Goal: Check status: Check status

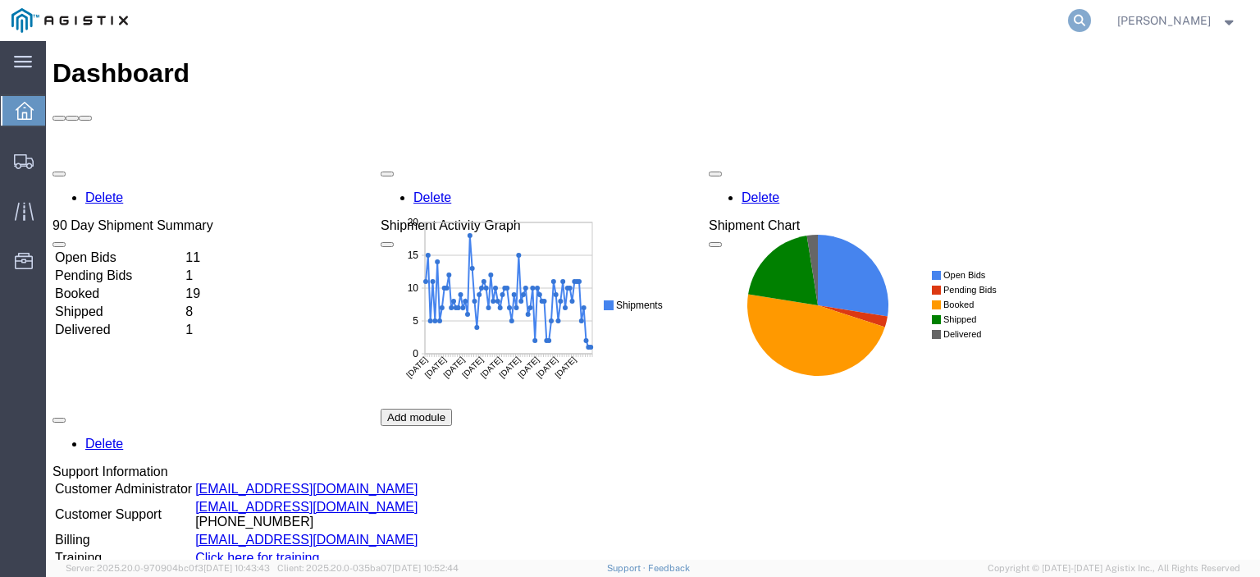
click at [1091, 12] on icon at bounding box center [1079, 20] width 23 height 23
paste input "56978714"
type input "56978714"
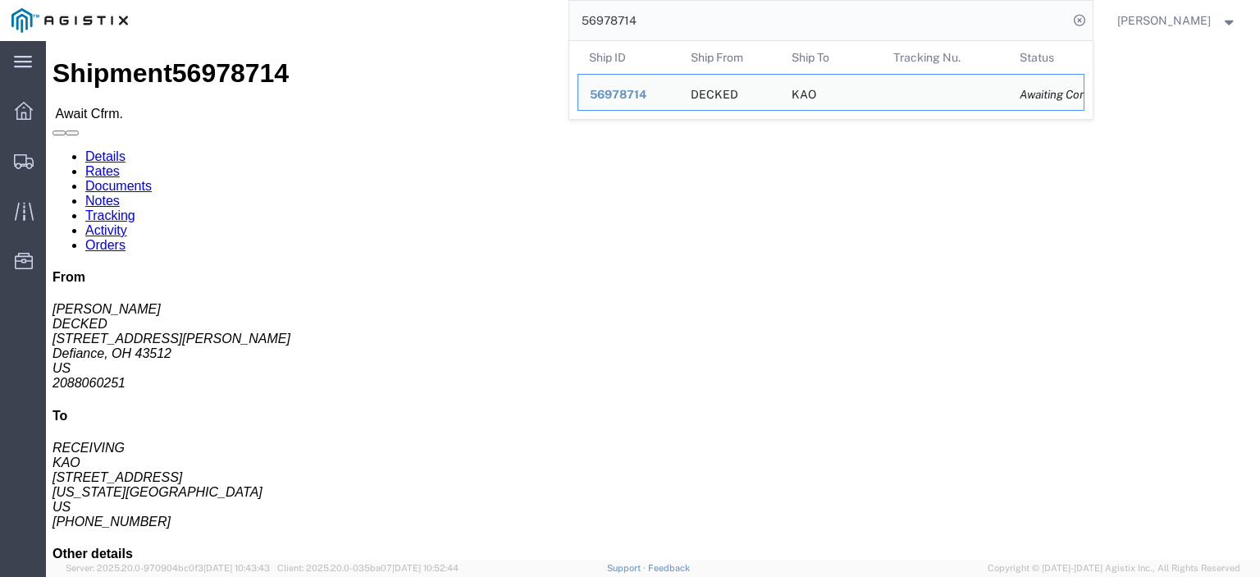
drag, startPoint x: 112, startPoint y: 176, endPoint x: 8, endPoint y: 181, distance: 103.5
click div "Ship From DECKED ([PERSON_NAME]) [STREET_ADDRESS][PERSON_NAME] 2088060251 [EMAI…"
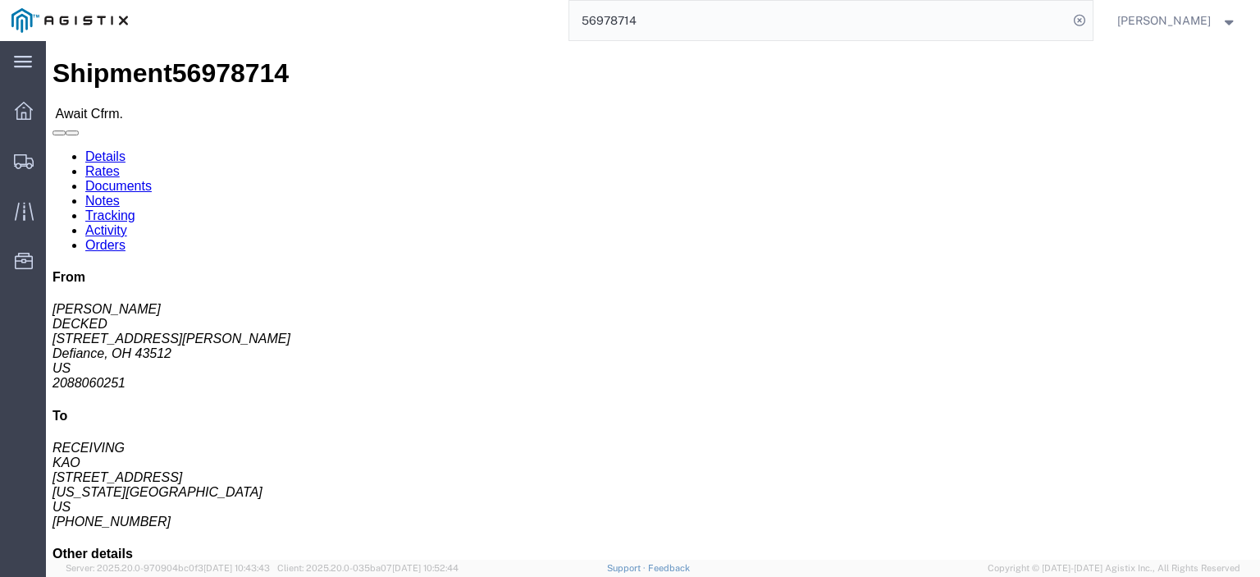
copy address "[STREET_ADDRESS][PERSON_NAME]"
drag, startPoint x: 180, startPoint y: 164, endPoint x: 12, endPoint y: 156, distance: 167.5
click div "Ship From DECKED ([PERSON_NAME]) [STREET_ADDRESS][PERSON_NAME] 2088060251 [EMAI…"
copy address "DECKED ([PERSON_NAME])"
drag, startPoint x: 103, startPoint y: 196, endPoint x: 6, endPoint y: 185, distance: 97.5
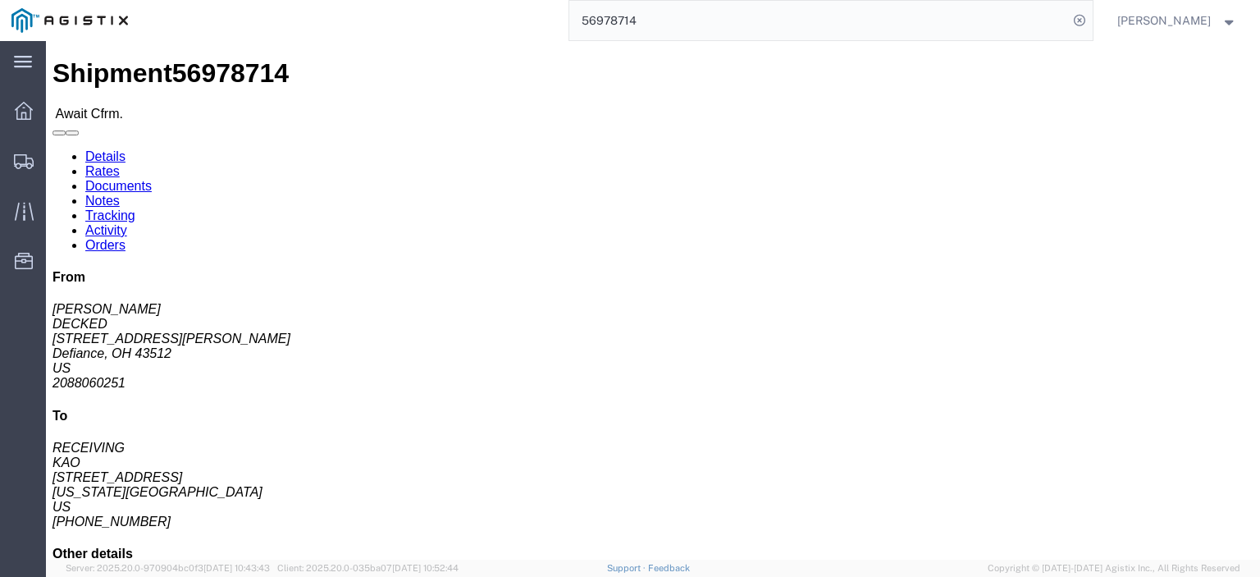
click div "Ship From DECKED ([PERSON_NAME]) [STREET_ADDRESS][PERSON_NAME] 2088060251 [EMAI…"
copy address "Defiance, OH 43512"
drag, startPoint x: 141, startPoint y: 237, endPoint x: 8, endPoint y: 244, distance: 133.1
click div "Ship From DECKED ([PERSON_NAME]) [STREET_ADDRESS][PERSON_NAME] 2088060251 [EMAI…"
copy address "[EMAIL_ADDRESS][DOMAIN_NAME]"
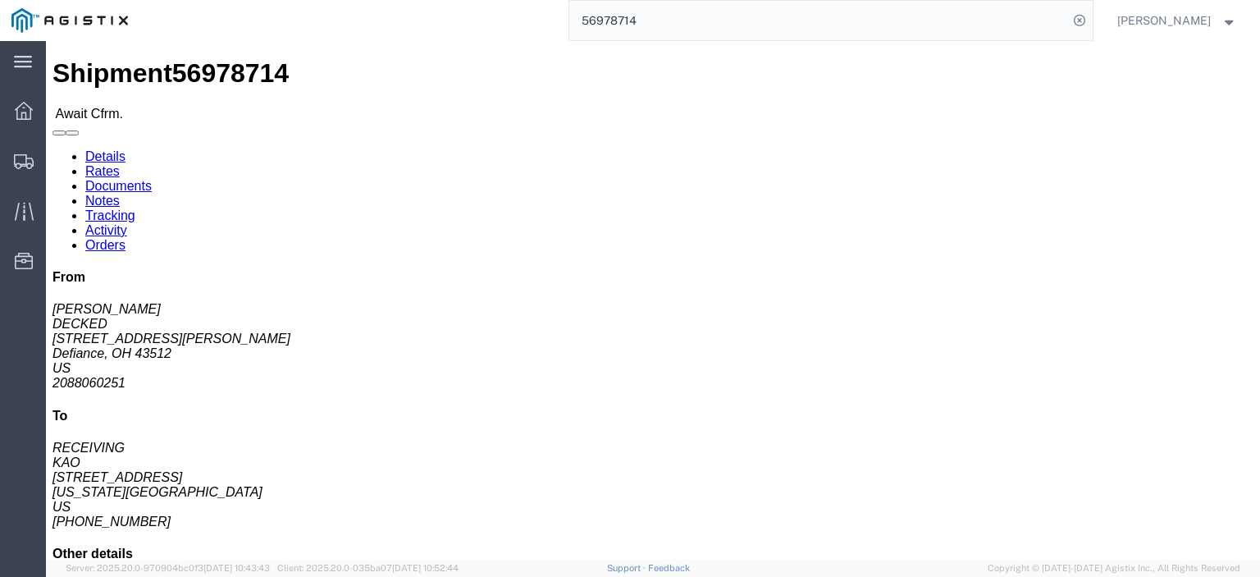
drag, startPoint x: 77, startPoint y: 219, endPoint x: 8, endPoint y: 220, distance: 68.9
click div "Ship From DECKED ([PERSON_NAME]) [STREET_ADDRESS][PERSON_NAME] 2088060251 [EMAI…"
copy address "2088060251"
drag, startPoint x: 328, startPoint y: 188, endPoint x: 230, endPoint y: 198, distance: 99.0
click div "Ship To KAO (RECEIVING) [STREET_ADDRESS] [US_STATE][GEOGRAPHIC_DATA] [GEOGRAPHI…"
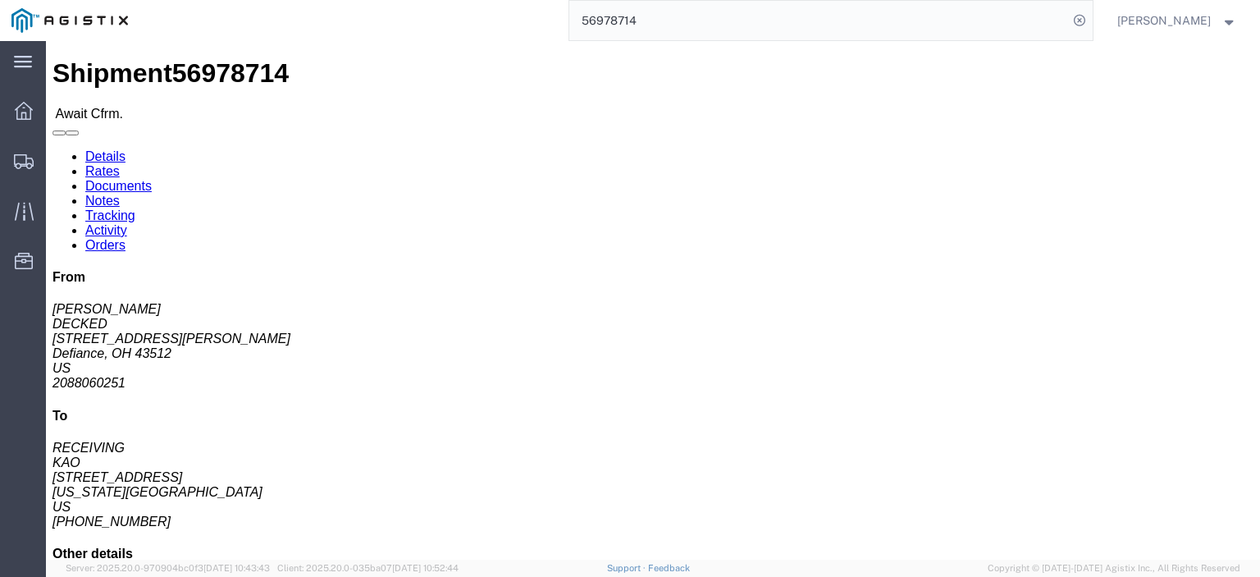
copy address "[STREET_ADDRESS]"
drag, startPoint x: 263, startPoint y: 171, endPoint x: 232, endPoint y: 152, distance: 36.9
click div "Ship To KAO (RECEIVING) [STREET_ADDRESS] [US_STATE][GEOGRAPHIC_DATA] [GEOGRAPHI…"
copy address "KAO (RECEIVING) 8419"
drag, startPoint x: 358, startPoint y: 207, endPoint x: 219, endPoint y: 211, distance: 139.5
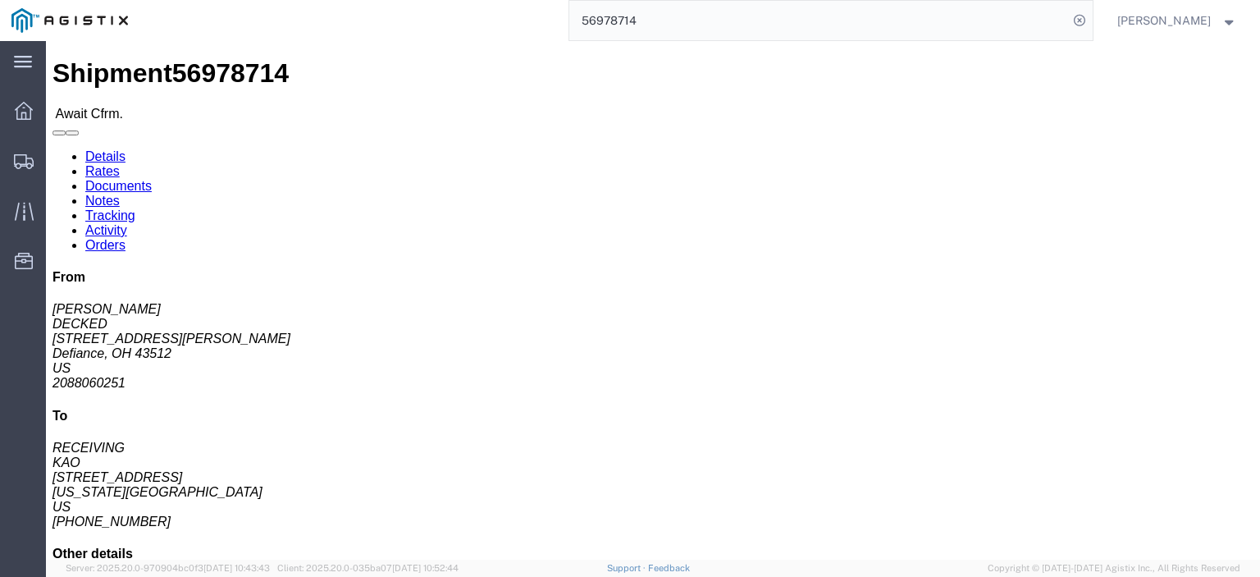
click div "Ship From DECKED ([PERSON_NAME]) [STREET_ADDRESS][PERSON_NAME] 2088060251 [EMAI…"
click address "KAO (RECEIVING) [STREET_ADDRESS] [US_STATE][GEOGRAPHIC_DATA] [GEOGRAPHIC_DATA] …"
copy address "[US_STATE][GEOGRAPHIC_DATA]"
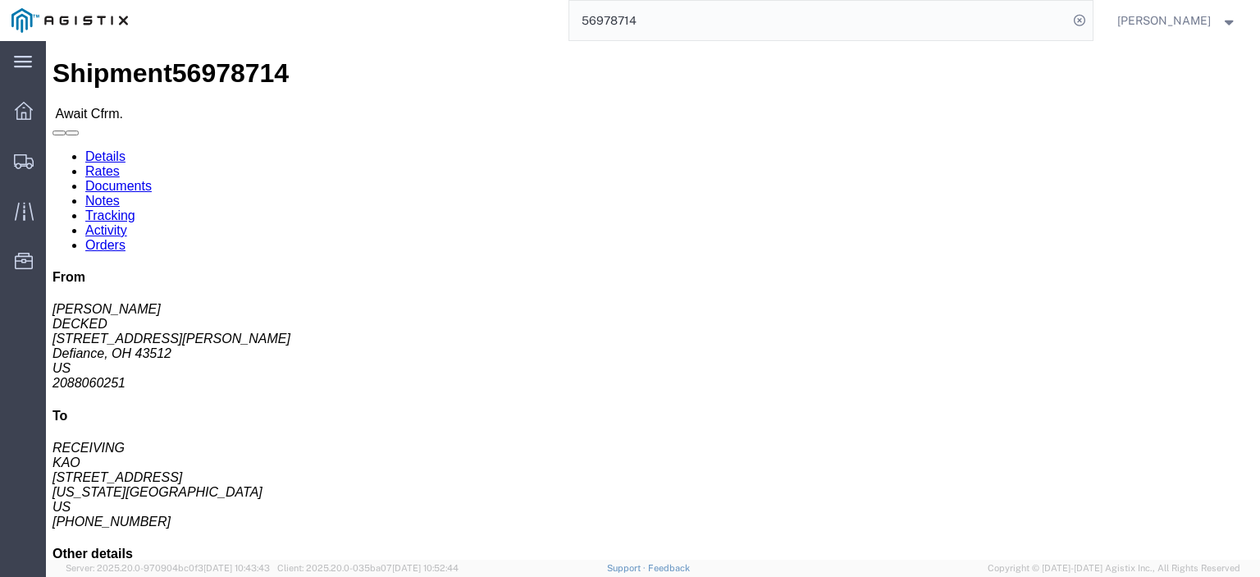
drag, startPoint x: 308, startPoint y: 238, endPoint x: 235, endPoint y: 248, distance: 73.0
click div "Ship To KAO (RECEIVING) [STREET_ADDRESS] [US_STATE][GEOGRAPHIC_DATA] [GEOGRAPHI…"
copy address "[PHONE_NUMBER]"
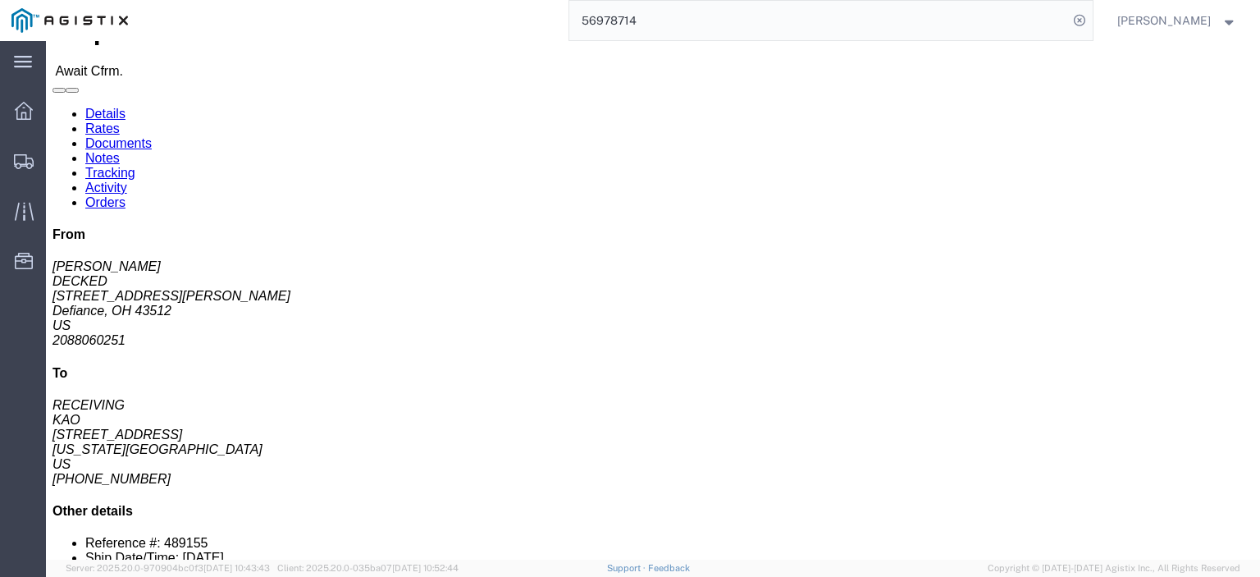
scroll to position [82, 0]
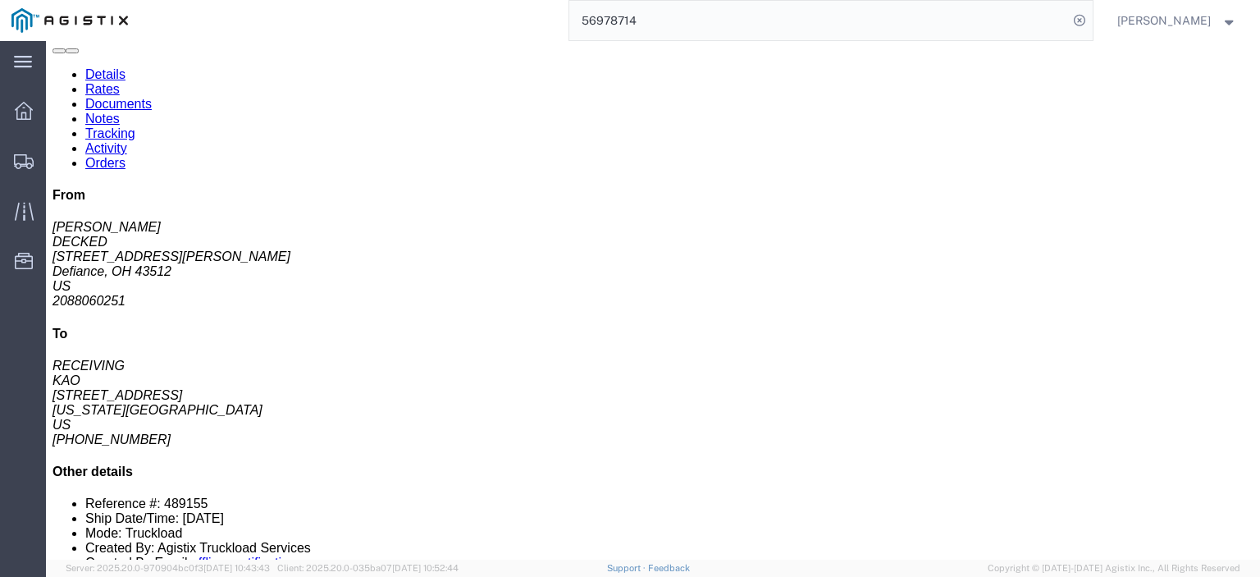
click link "Rates"
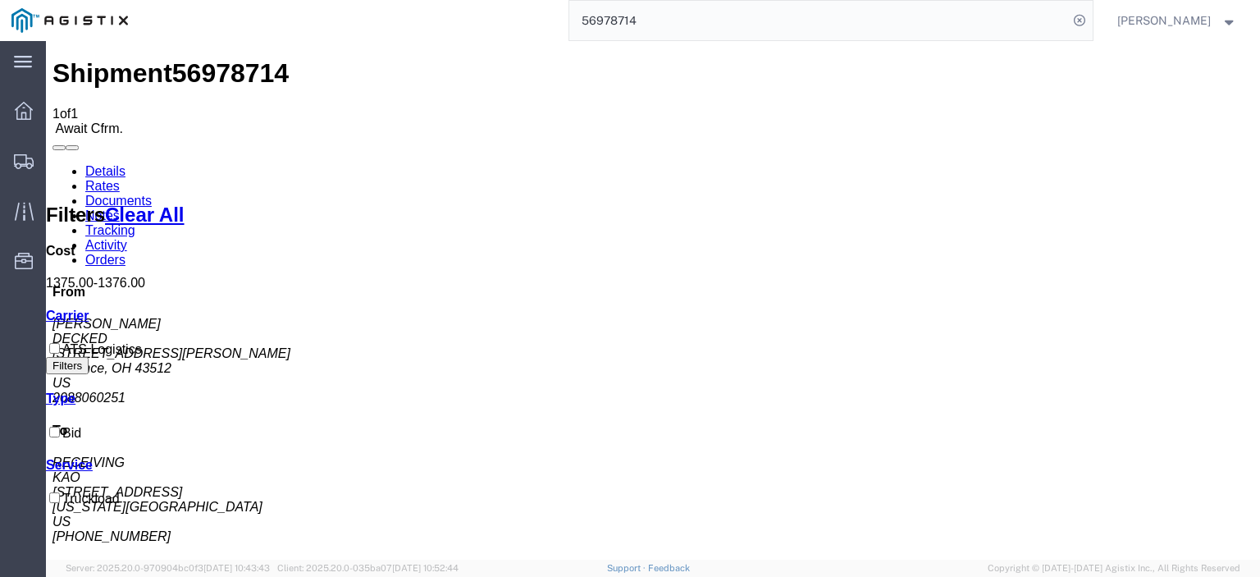
click at [120, 208] on link "Notes" at bounding box center [102, 215] width 34 height 14
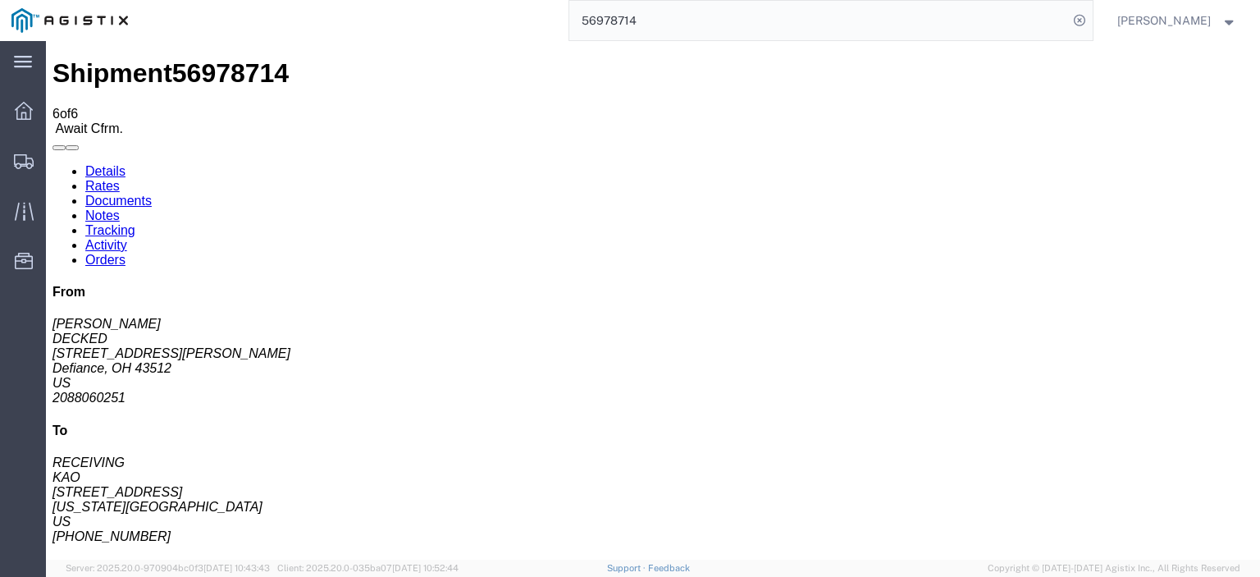
scroll to position [52, 0]
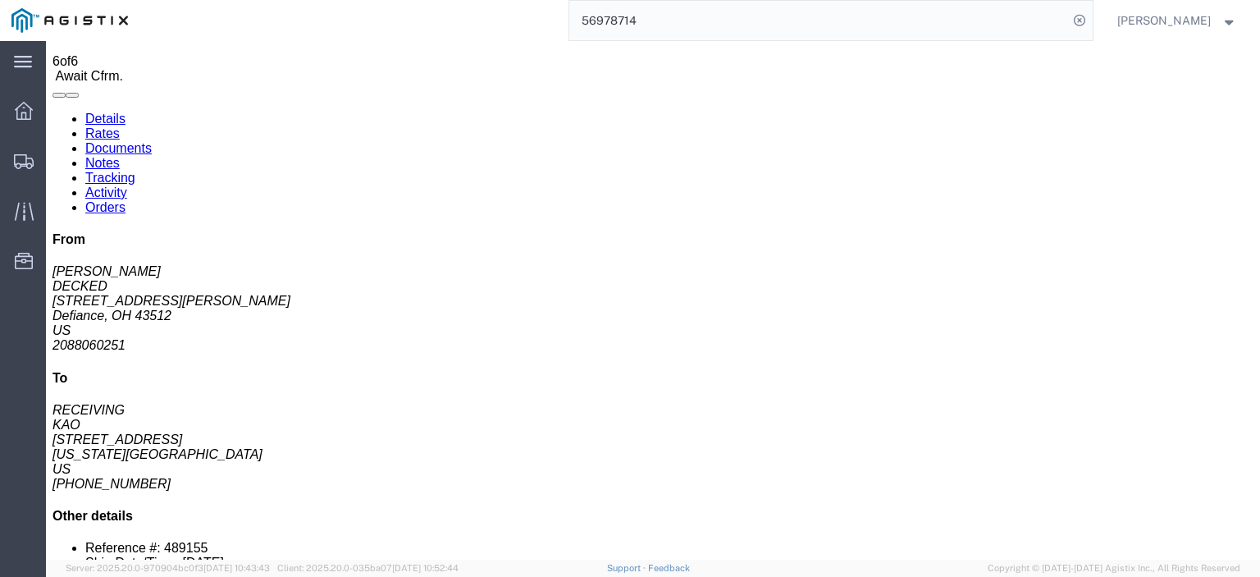
drag, startPoint x: 594, startPoint y: 310, endPoint x: 470, endPoint y: 277, distance: 128.1
click at [120, 126] on link "Rates" at bounding box center [102, 133] width 34 height 14
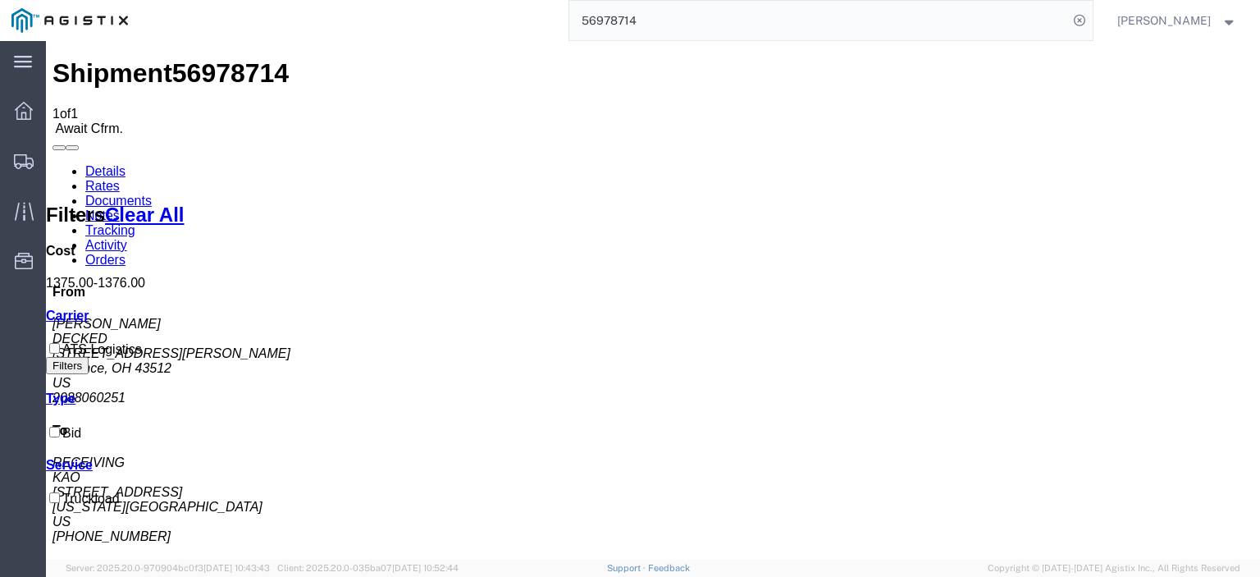
click at [120, 208] on link "Notes" at bounding box center [102, 215] width 34 height 14
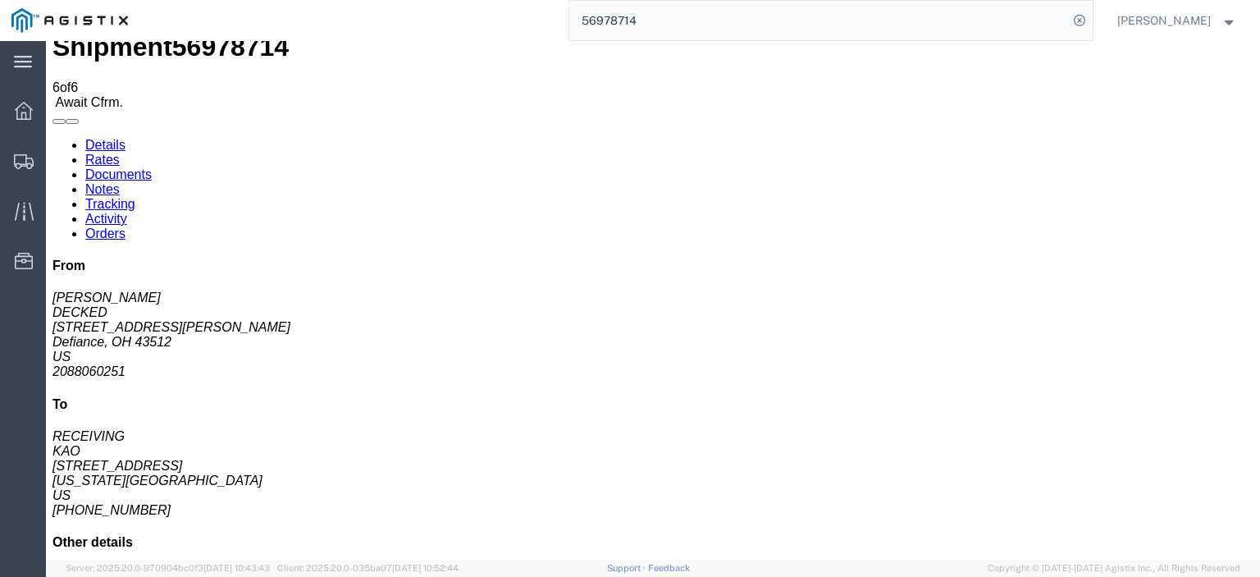
scroll to position [52, 0]
